Goal: Task Accomplishment & Management: Use online tool/utility

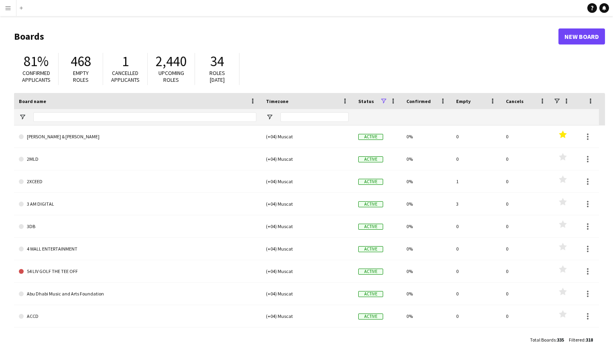
click at [10, 7] on app-icon "Menu" at bounding box center [8, 8] width 6 height 6
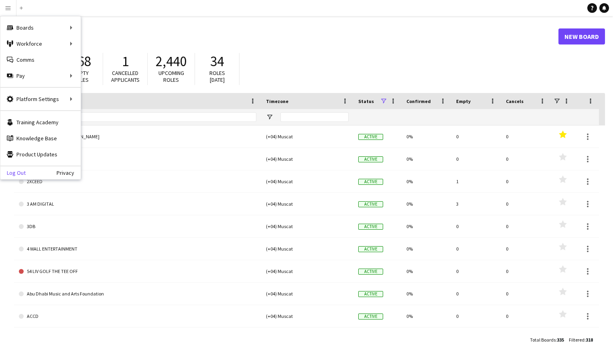
click at [16, 170] on link "Log Out" at bounding box center [12, 173] width 25 height 6
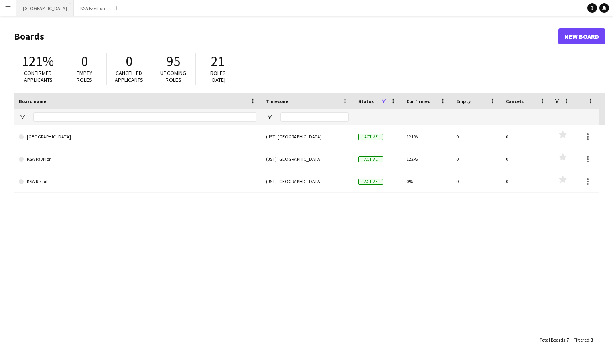
click at [47, 8] on button "FRANCE PAVILION Close" at bounding box center [44, 8] width 57 height 16
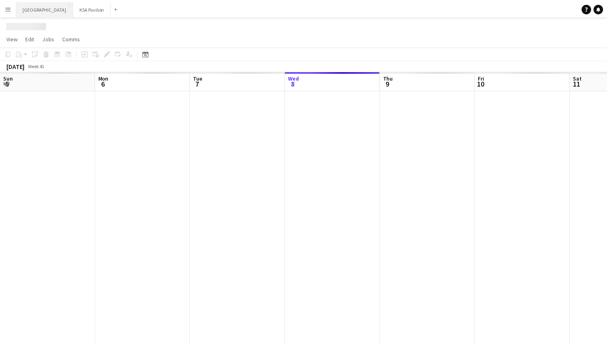
scroll to position [0, 192]
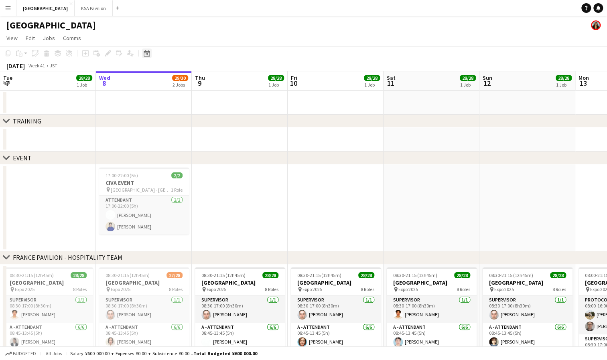
click at [144, 53] on icon "Date picker" at bounding box center [147, 53] width 6 height 6
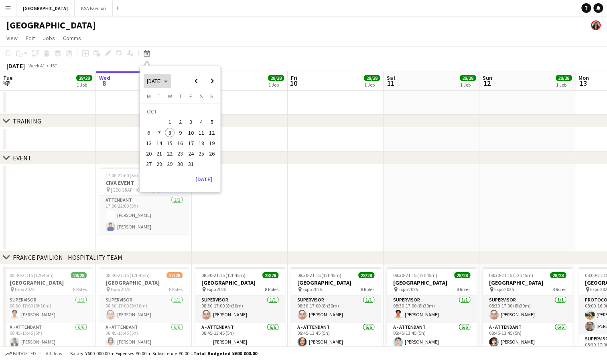
click at [162, 81] on span "OCT 2025" at bounding box center [154, 80] width 15 height 7
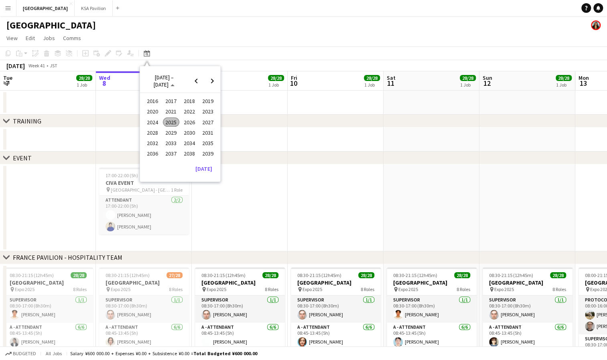
click at [174, 120] on span "2025" at bounding box center [171, 122] width 16 height 10
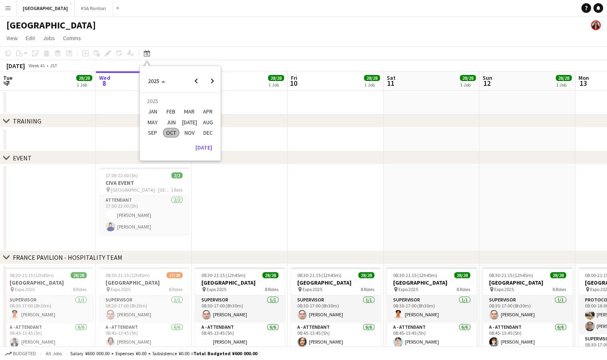
click at [206, 111] on span "APR" at bounding box center [208, 112] width 16 height 10
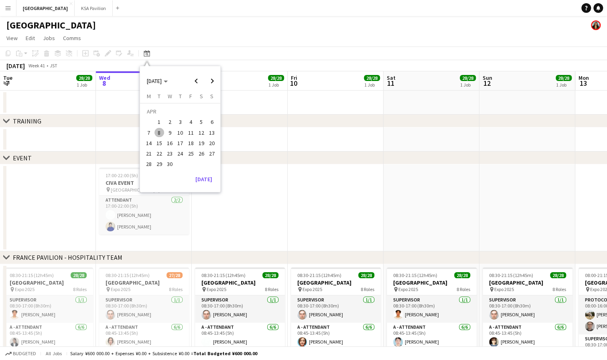
click at [208, 132] on span "13" at bounding box center [212, 133] width 10 height 10
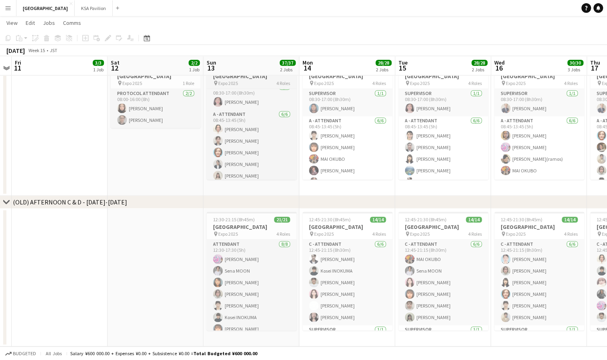
scroll to position [0, 0]
click at [145, 43] on div "Date picker" at bounding box center [147, 38] width 10 height 10
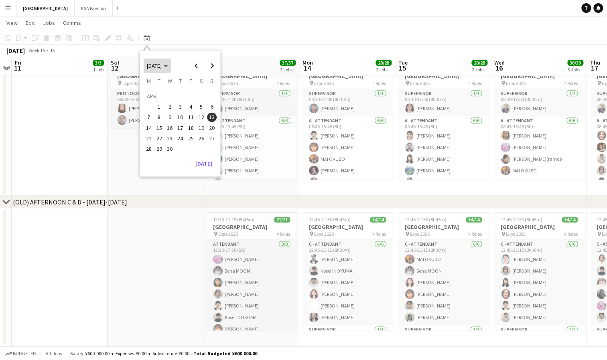
click at [168, 67] on span "APR 2025" at bounding box center [157, 65] width 21 height 7
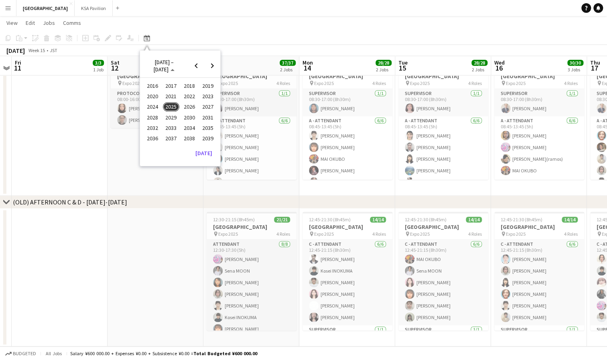
click at [172, 106] on span "2025" at bounding box center [171, 107] width 16 height 10
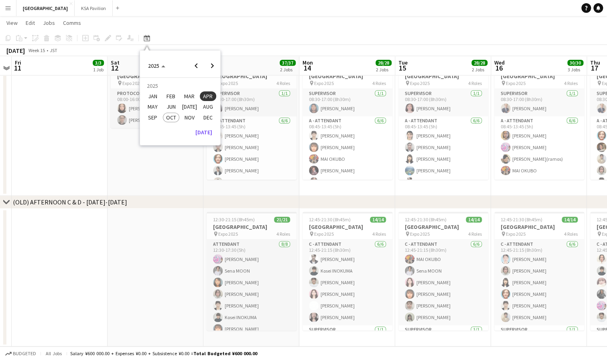
click at [192, 107] on span "JUL" at bounding box center [189, 107] width 16 height 10
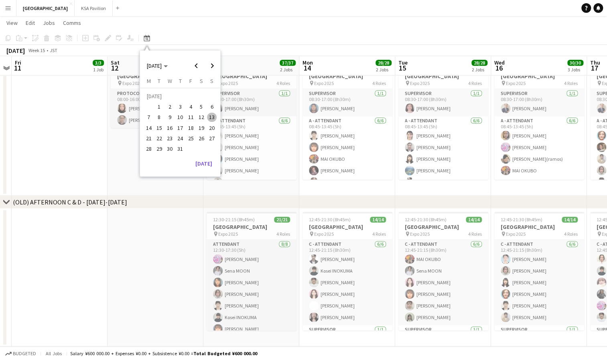
click at [147, 126] on span "14" at bounding box center [149, 128] width 10 height 10
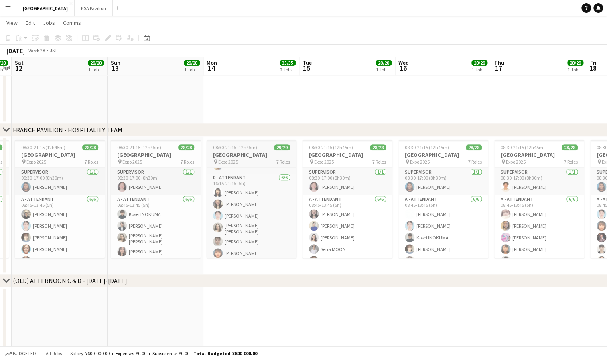
scroll to position [355, 0]
